Goal: Find specific fact: Find specific fact

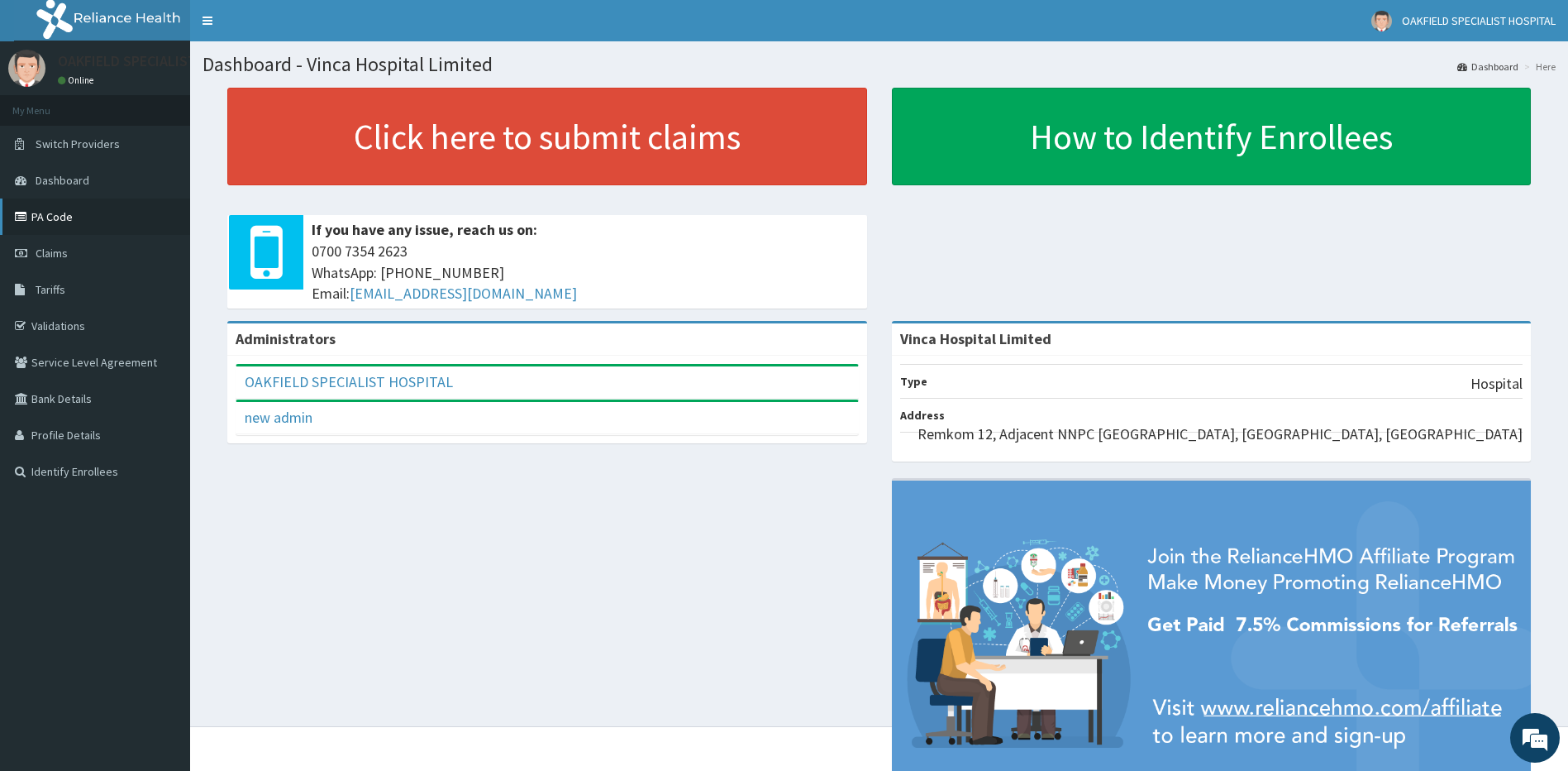
drag, startPoint x: 76, startPoint y: 209, endPoint x: 83, endPoint y: 215, distance: 9.2
click at [76, 208] on link "PA Code" at bounding box center [95, 217] width 190 height 37
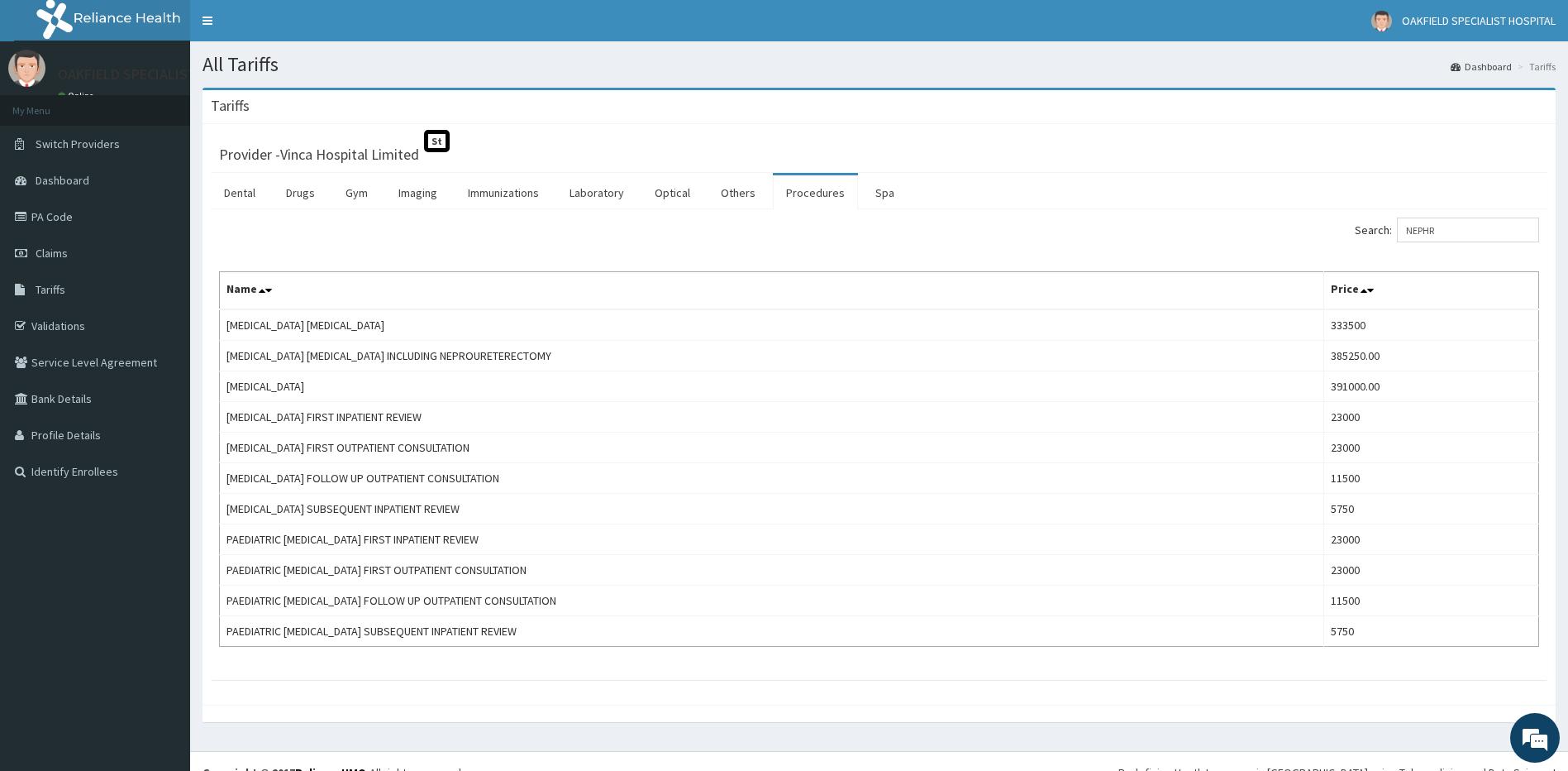
click at [1434, 229] on input "NEPHR" at bounding box center [1467, 229] width 142 height 25
click at [307, 193] on link "Drugs" at bounding box center [300, 193] width 55 height 35
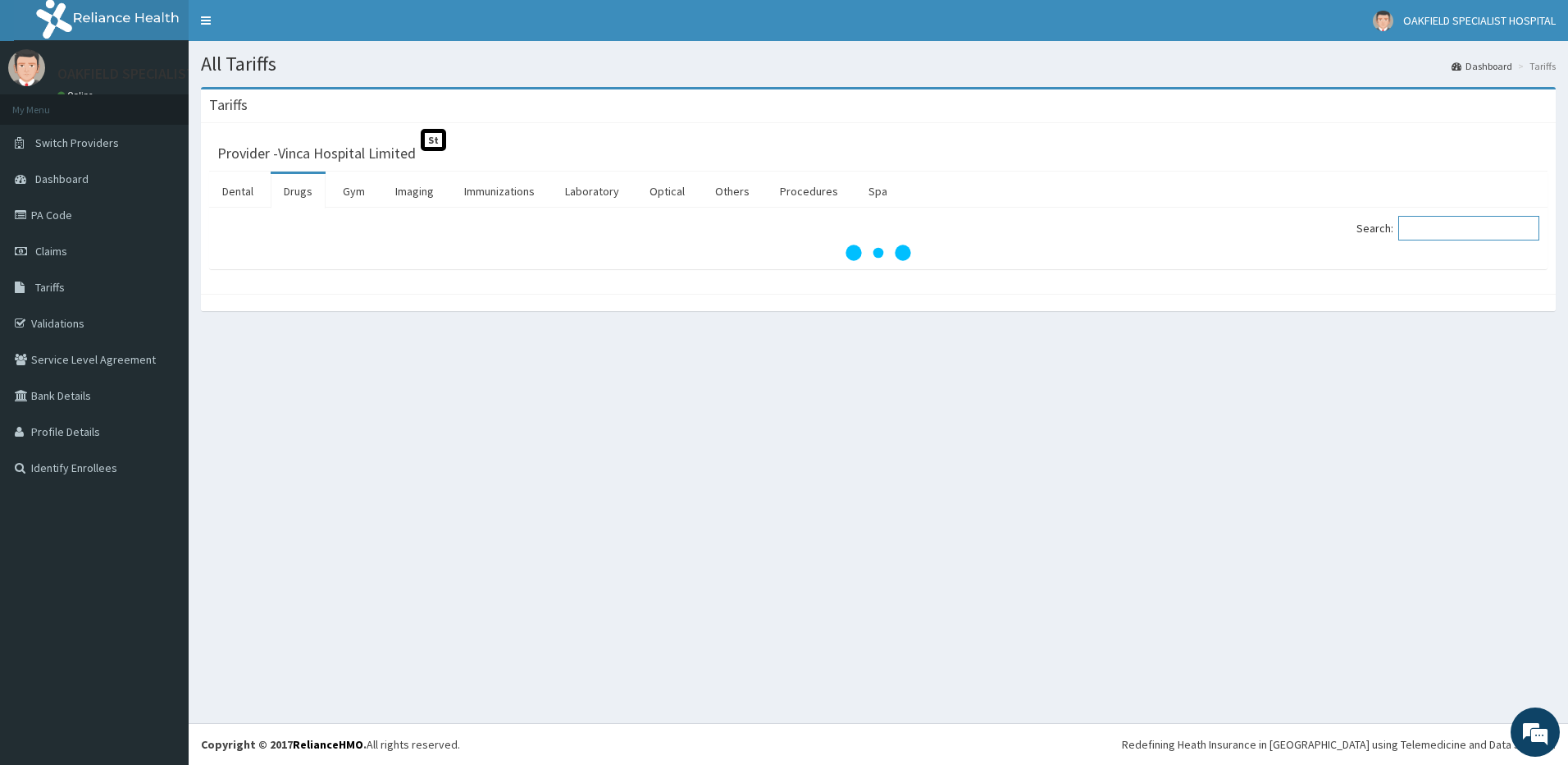
click at [1452, 222] on input "Search:" at bounding box center [1469, 228] width 141 height 25
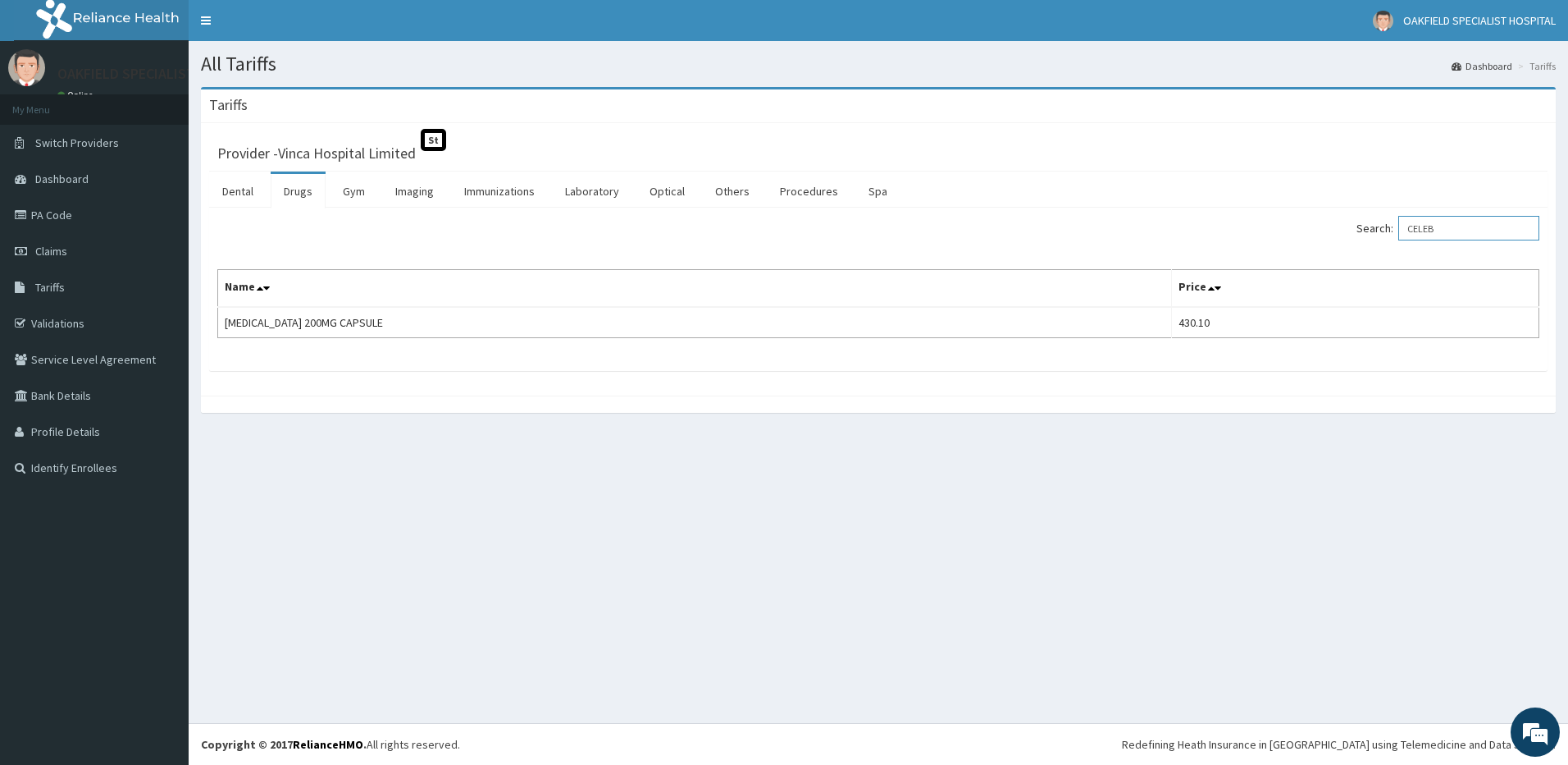
click at [1434, 236] on input "CELEB" at bounding box center [1469, 228] width 141 height 25
click at [1434, 235] on input "CELEB" at bounding box center [1469, 228] width 141 height 25
click at [1436, 230] on input "DOXY" at bounding box center [1469, 228] width 141 height 25
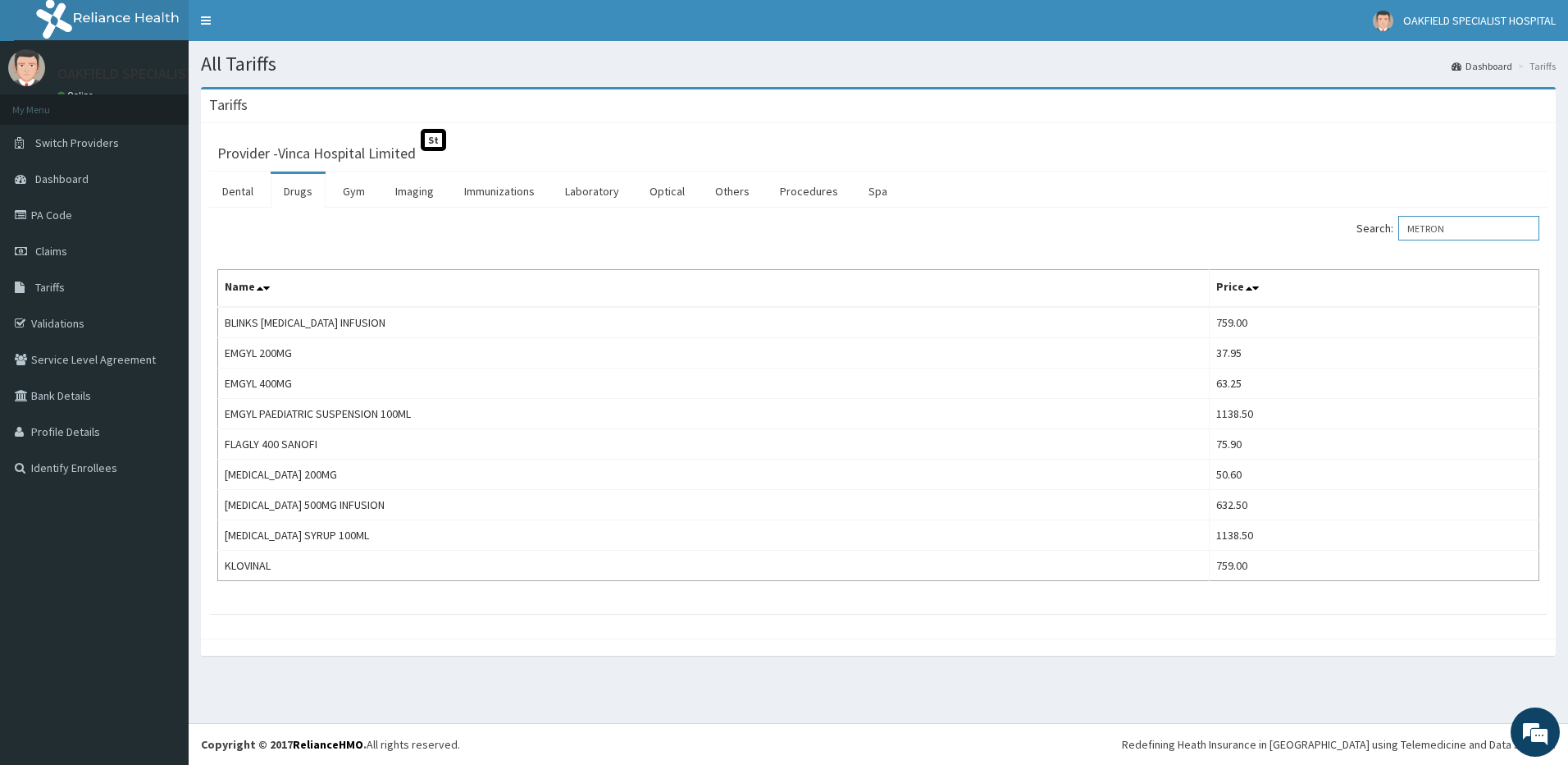
click at [1429, 226] on input "METRON" at bounding box center [1469, 228] width 141 height 25
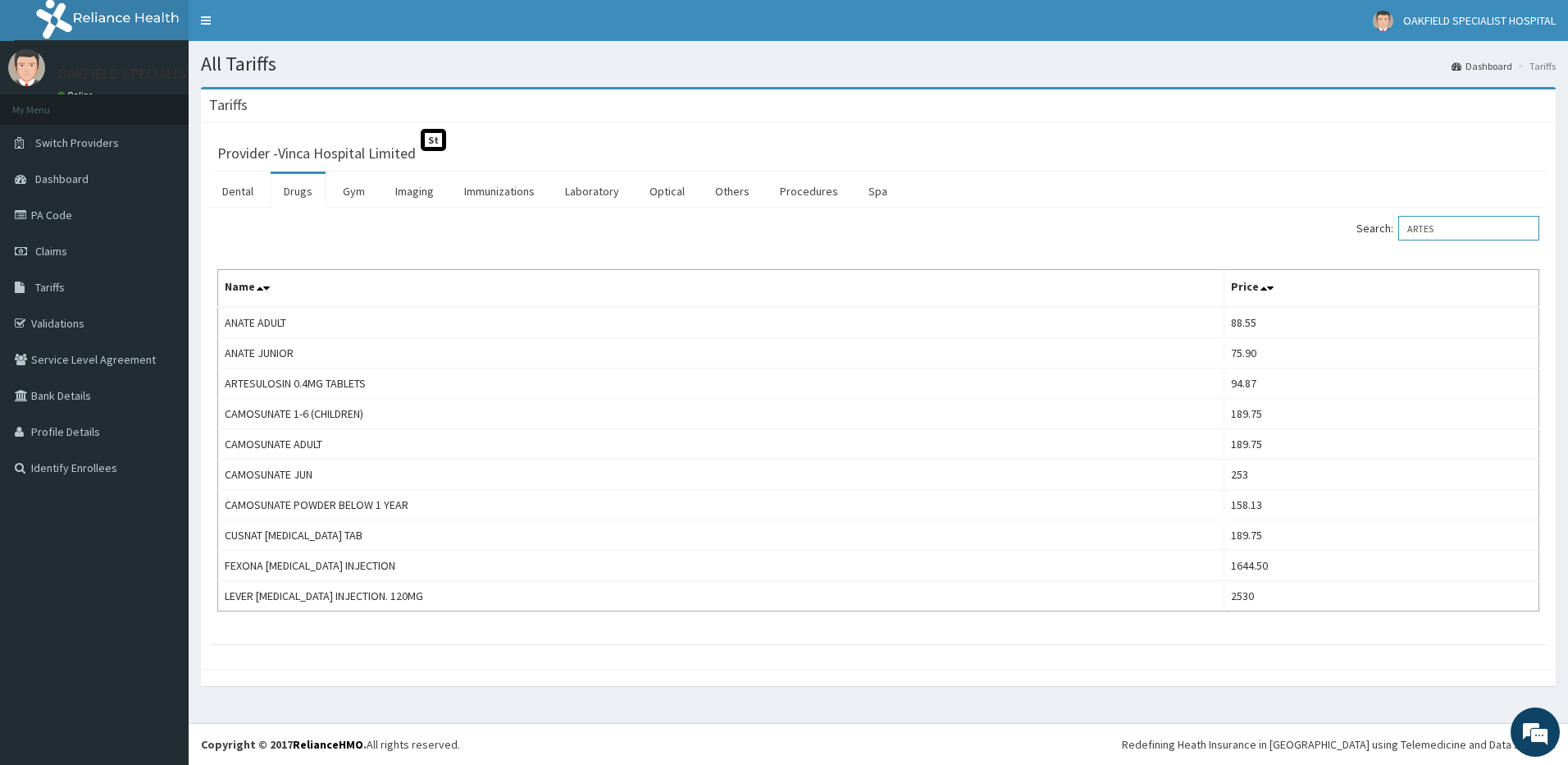
click at [1450, 230] on input "ARTES" at bounding box center [1469, 228] width 141 height 25
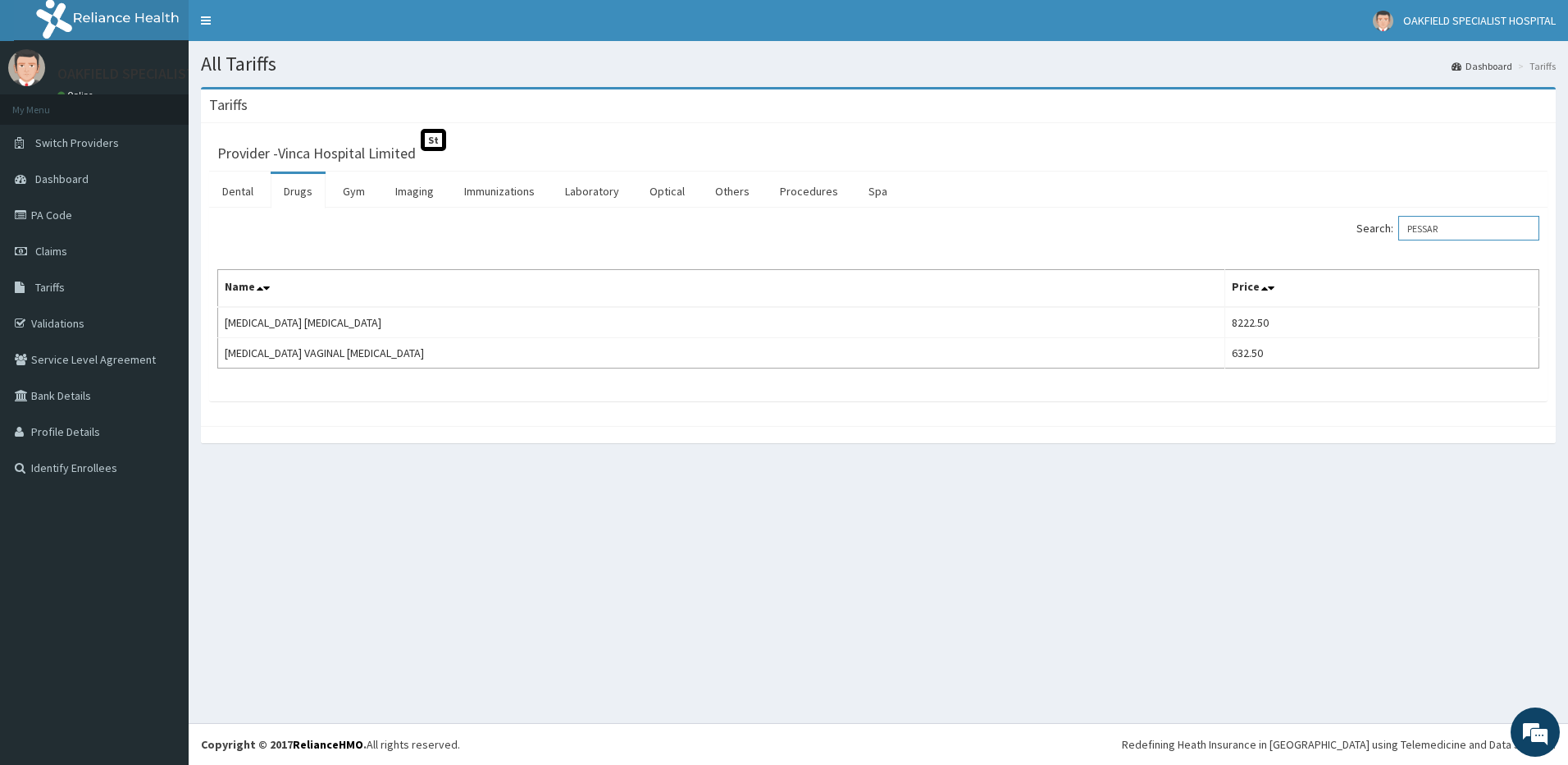
click at [1441, 233] on input "PESSAR" at bounding box center [1469, 228] width 141 height 25
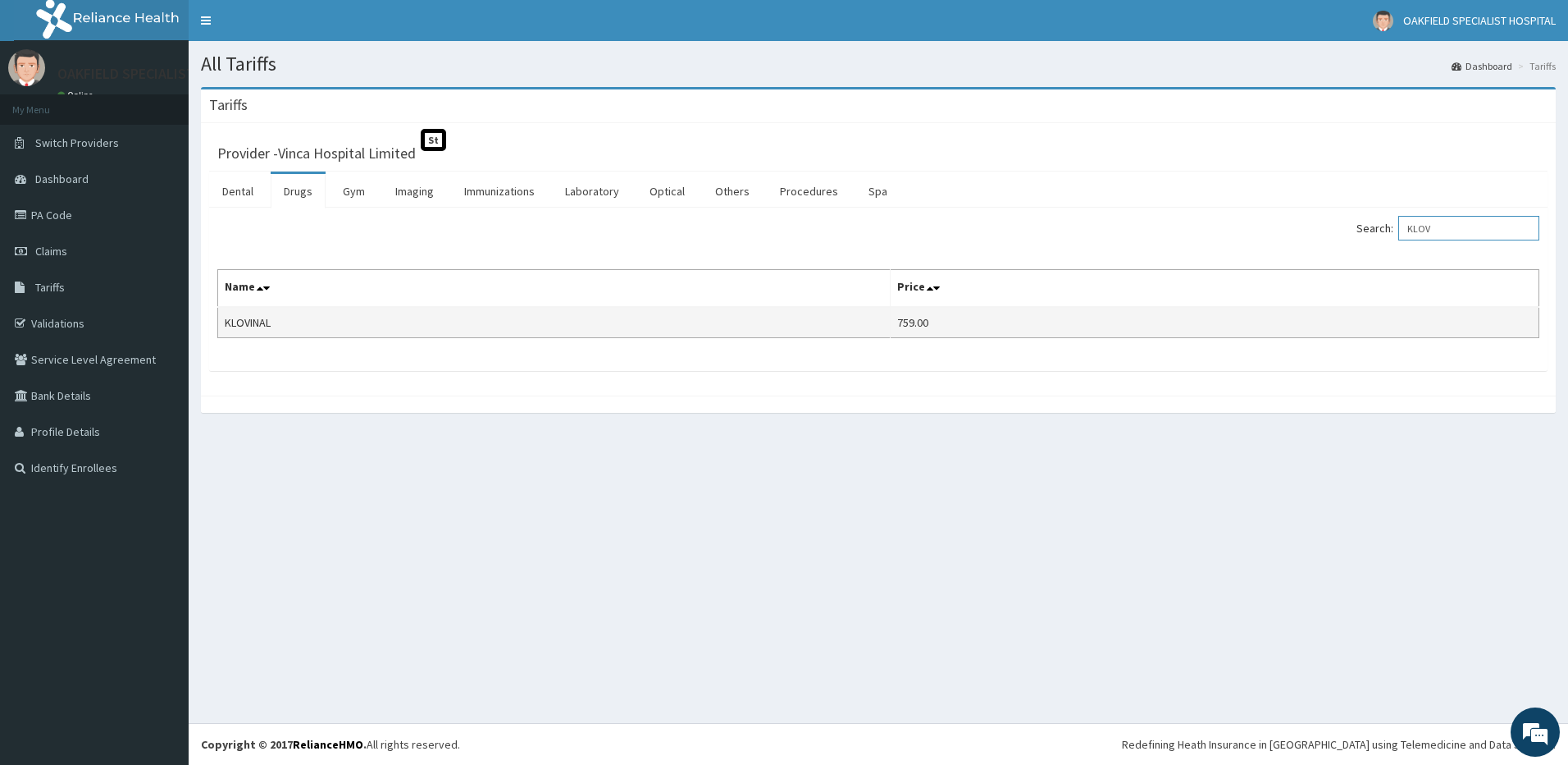
type input "KLOV"
click at [258, 330] on td "KLOVINAL" at bounding box center [555, 322] width 673 height 31
click at [257, 327] on td "KLOVINAL" at bounding box center [555, 322] width 673 height 31
copy td "KLOVINAL"
